Goal: Task Accomplishment & Management: Manage account settings

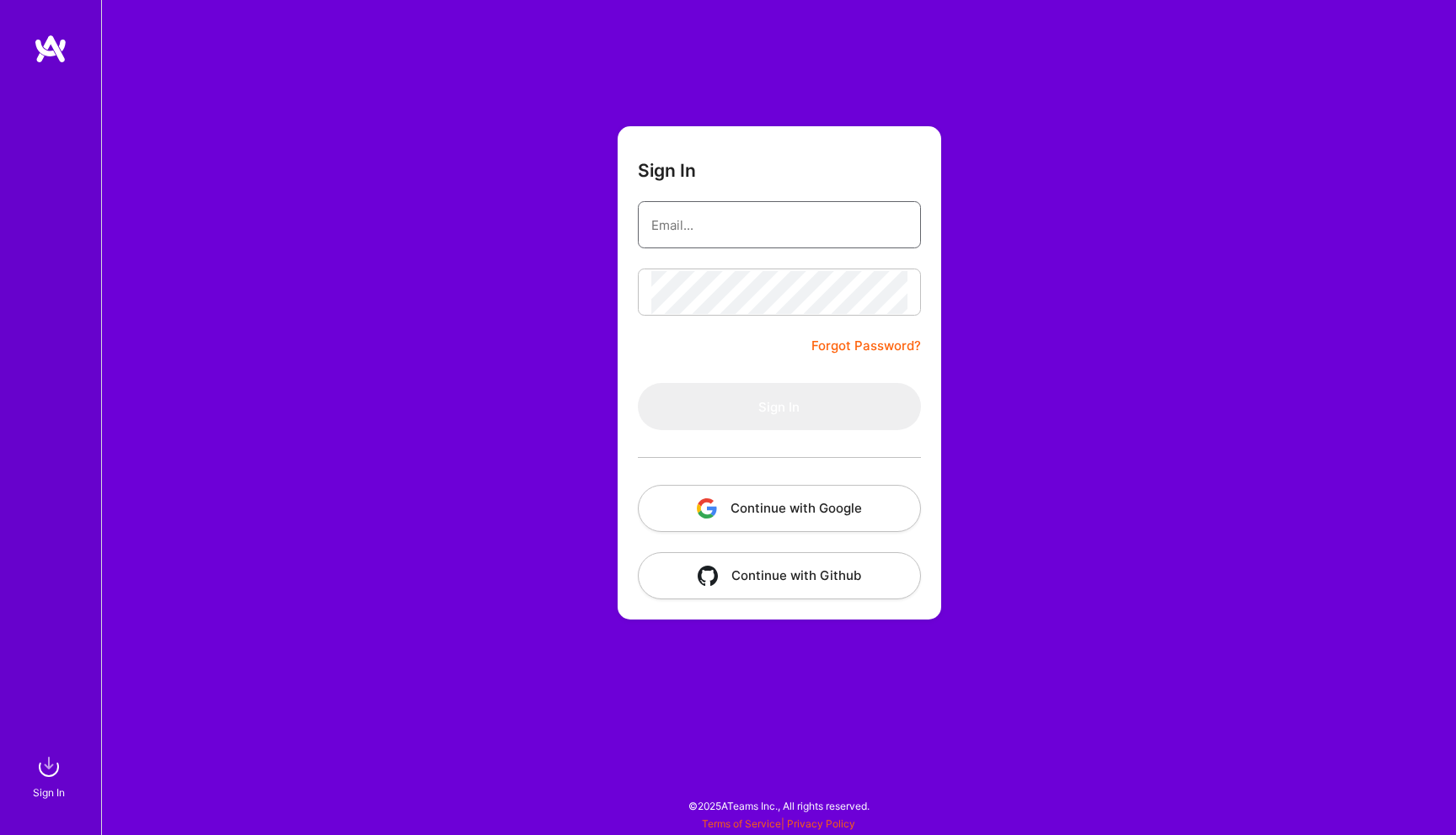
click at [686, 231] on input "email" at bounding box center [778, 224] width 256 height 43
type input "[EMAIL_ADDRESS][DOMAIN_NAME]"
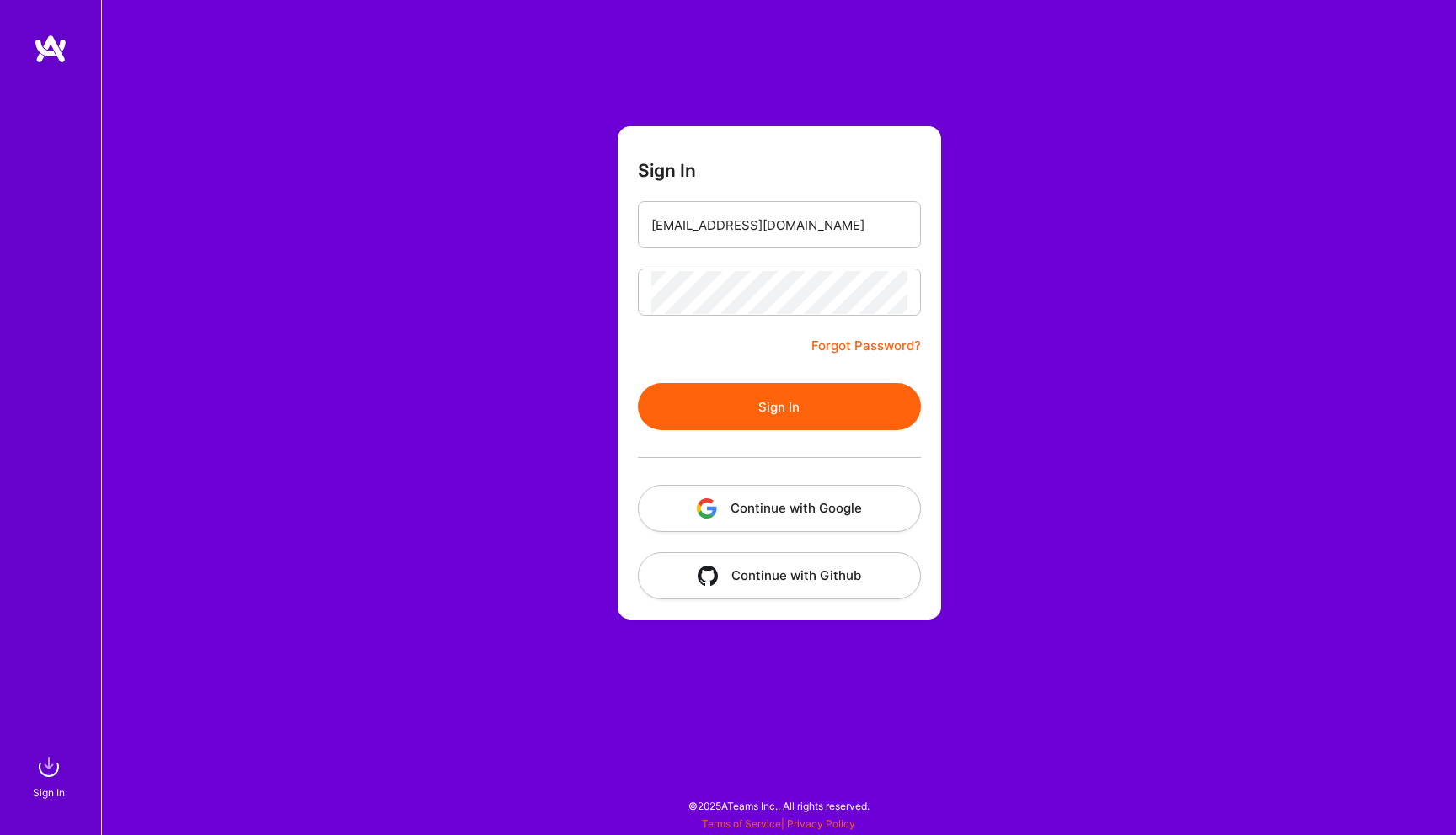
click at [777, 411] on button "Sign In" at bounding box center [779, 406] width 283 height 47
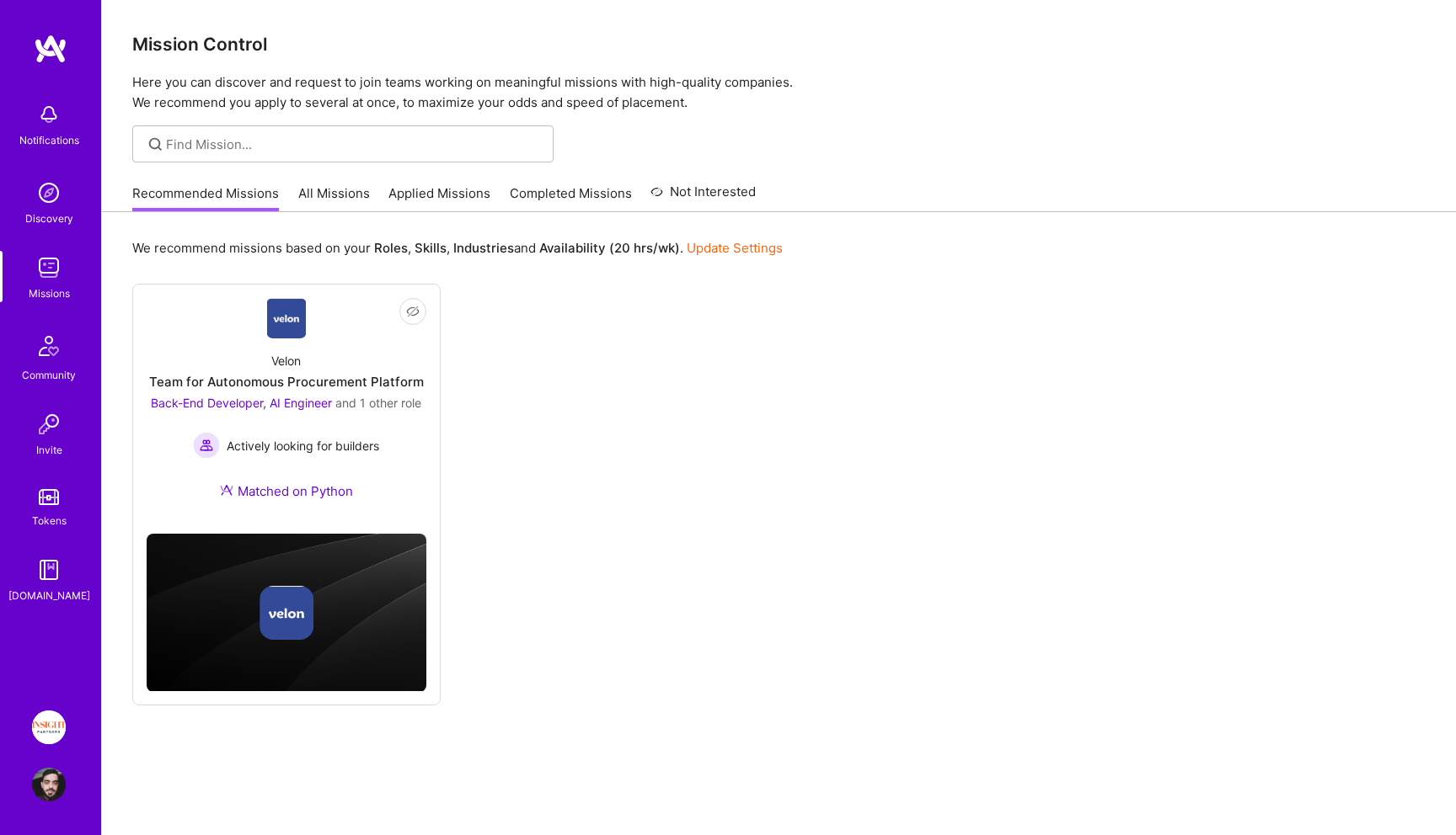
click at [457, 194] on link "Applied Missions" at bounding box center [439, 199] width 102 height 28
